Goal: Navigation & Orientation: Find specific page/section

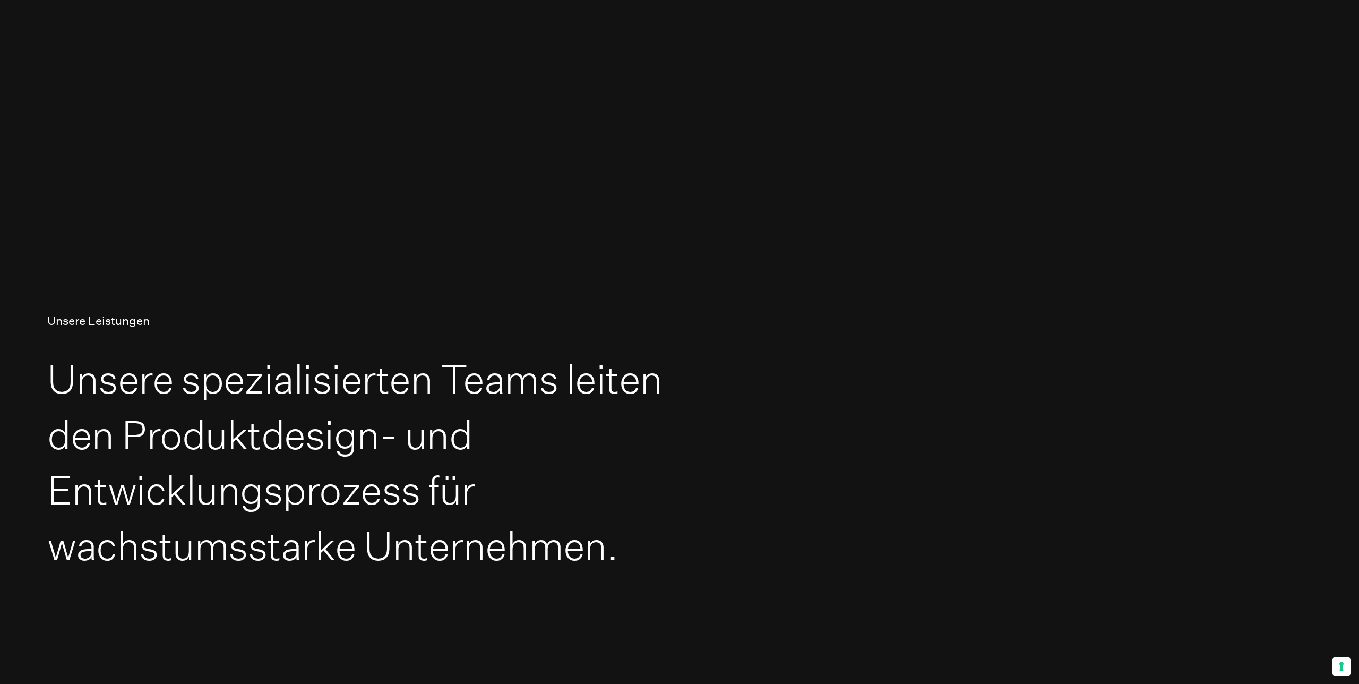
scroll to position [685, 0]
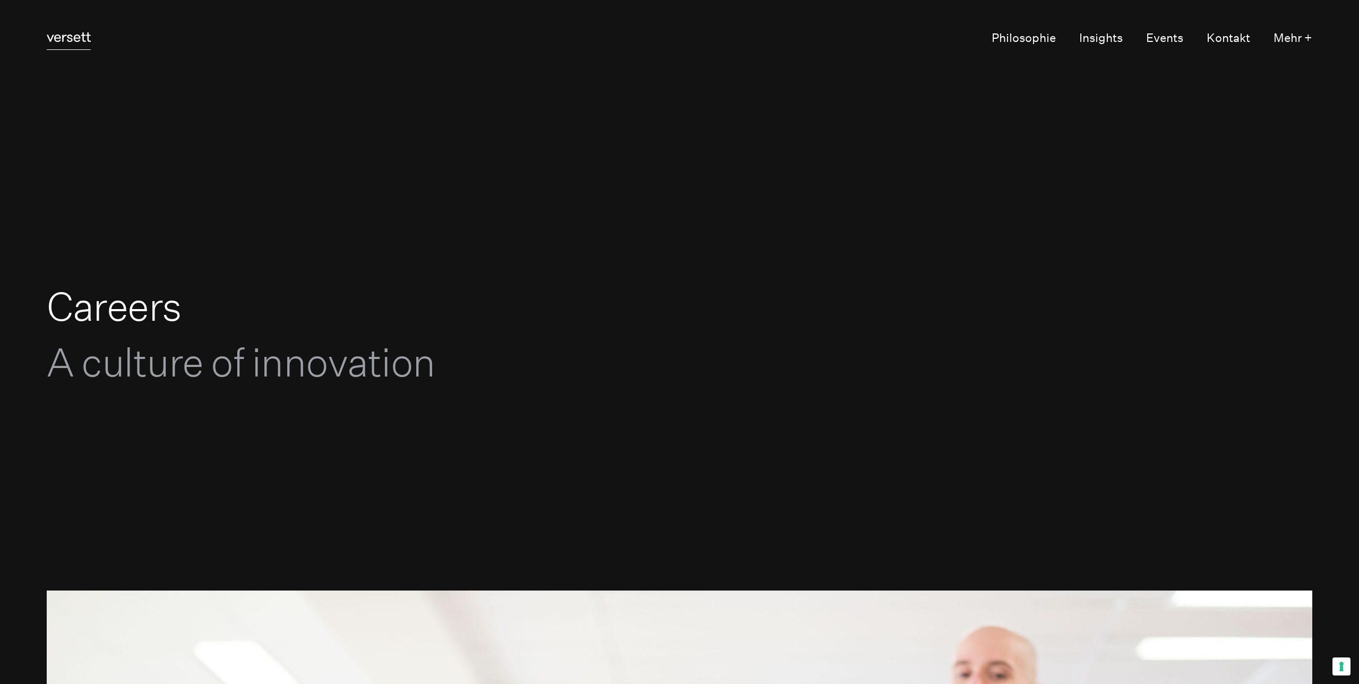
click at [64, 42] on link "Versett" at bounding box center [69, 39] width 44 height 22
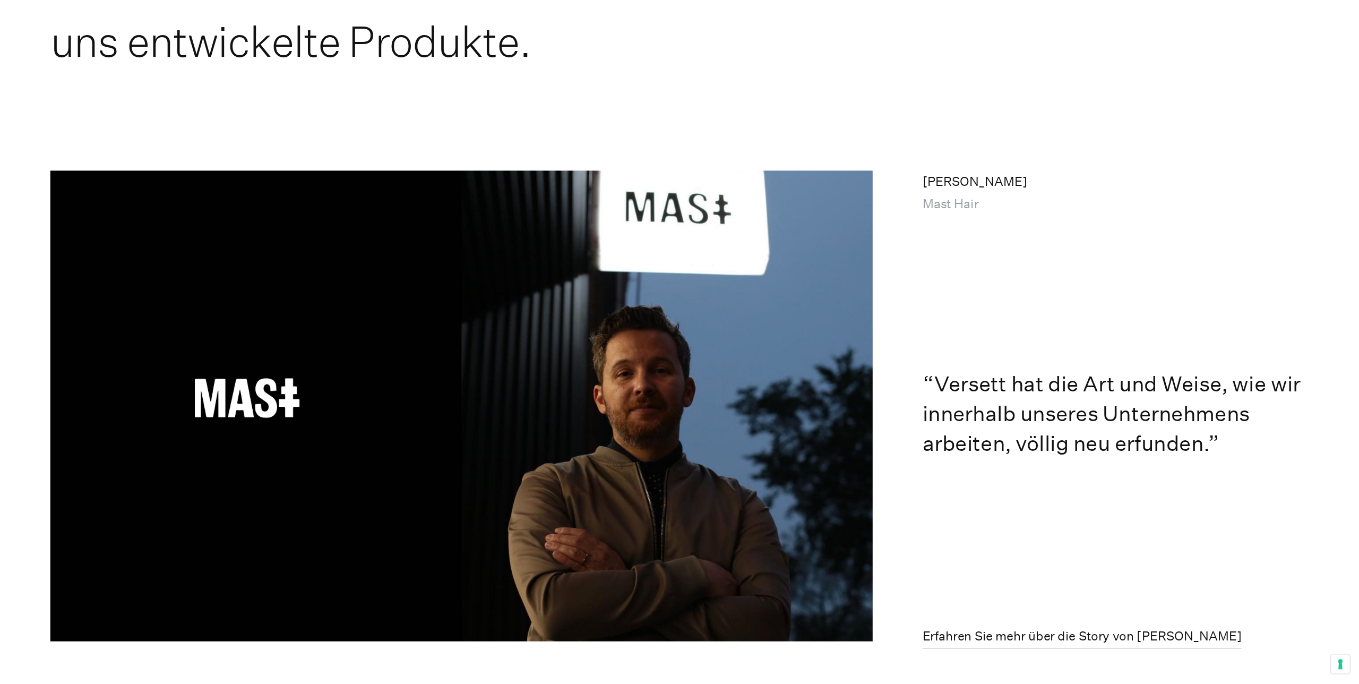
scroll to position [5896, 0]
